Goal: Navigation & Orientation: Go to known website

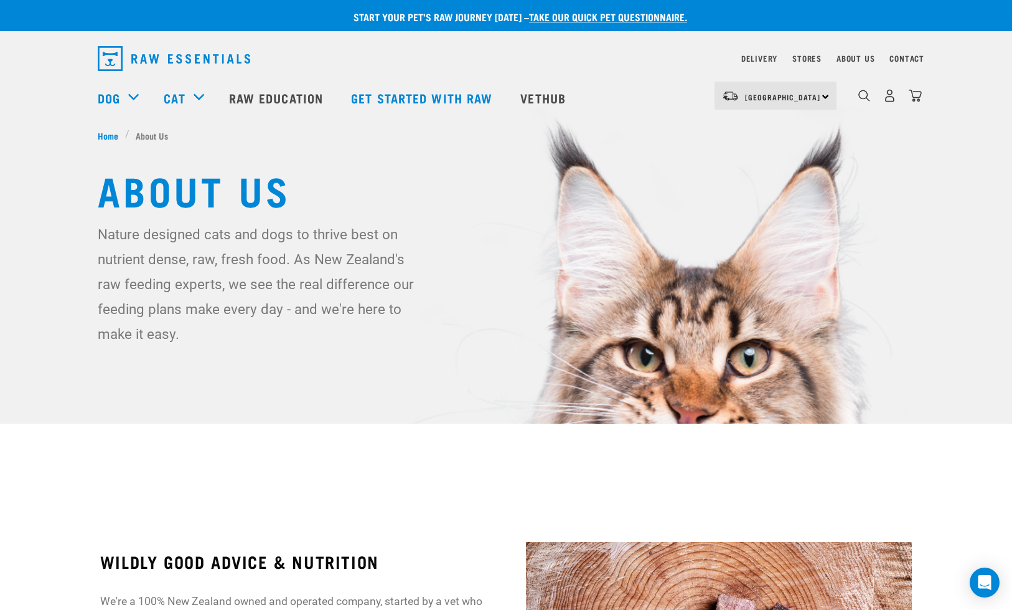
click at [116, 62] on img "dropdown navigation" at bounding box center [174, 58] width 153 height 25
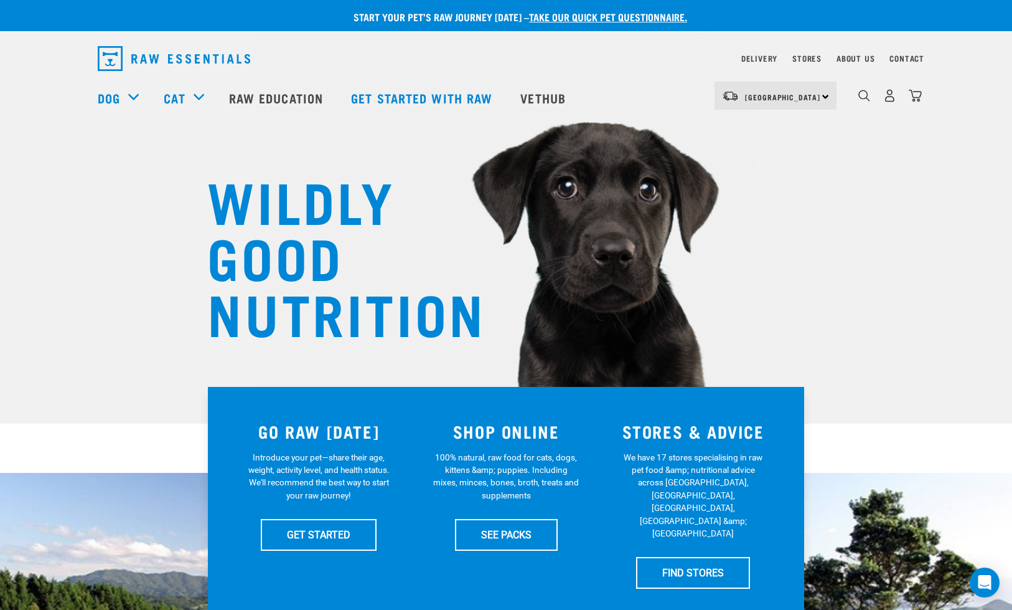
click at [179, 54] on img "dropdown navigation" at bounding box center [174, 58] width 153 height 25
